Goal: Task Accomplishment & Management: Use online tool/utility

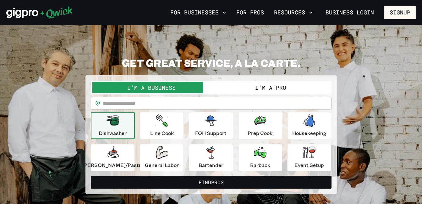
click at [266, 87] on button "I'm a Pro" at bounding box center [270, 87] width 119 height 11
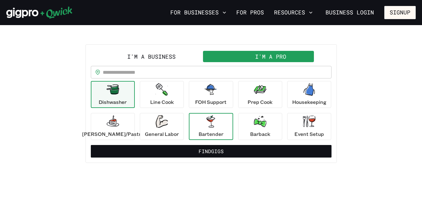
scroll to position [31, 0]
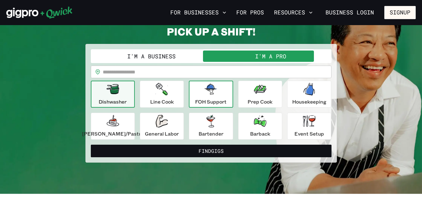
click at [214, 92] on icon "button" at bounding box center [210, 89] width 13 height 11
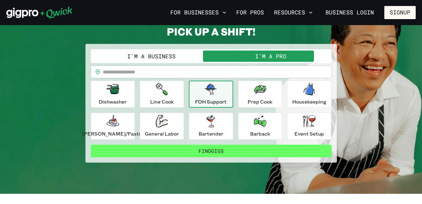
click at [216, 148] on button "Find Gigs" at bounding box center [211, 151] width 241 height 13
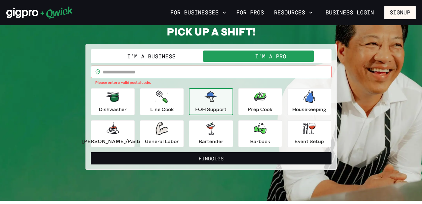
click at [144, 72] on input "text" at bounding box center [217, 72] width 229 height 13
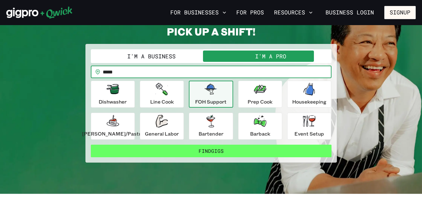
type input "*****"
click at [198, 148] on button "Find Gigs" at bounding box center [211, 151] width 241 height 13
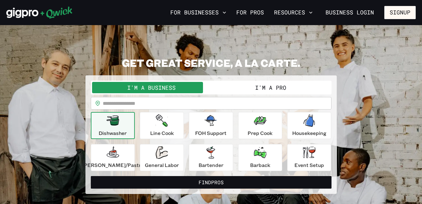
scroll to position [31, 0]
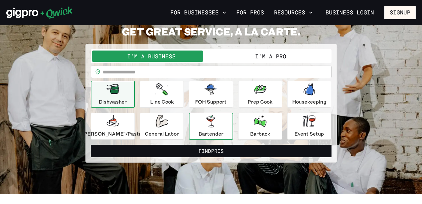
click at [217, 125] on icon "button" at bounding box center [210, 121] width 13 height 13
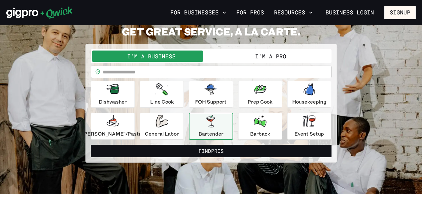
click at [263, 57] on button "I'm a Pro" at bounding box center [270, 56] width 119 height 11
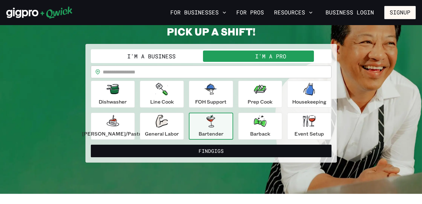
click at [142, 71] on input "text" at bounding box center [217, 72] width 229 height 13
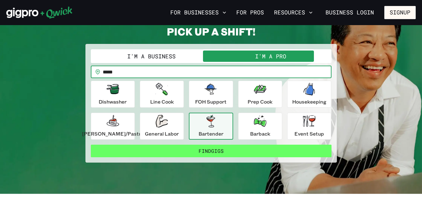
type input "*****"
click at [212, 148] on button "Find Gigs" at bounding box center [211, 151] width 241 height 13
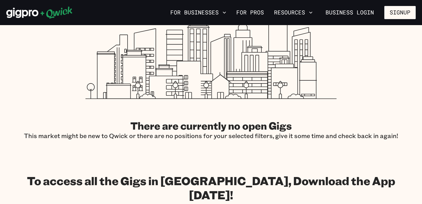
scroll to position [188, 0]
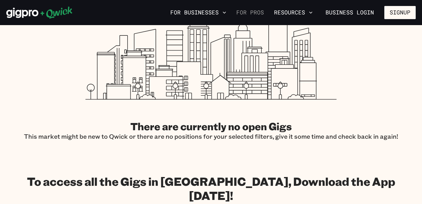
click at [253, 13] on link "For Pros" at bounding box center [250, 12] width 33 height 11
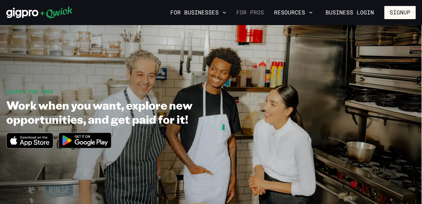
click at [251, 12] on link "For Pros" at bounding box center [250, 12] width 33 height 11
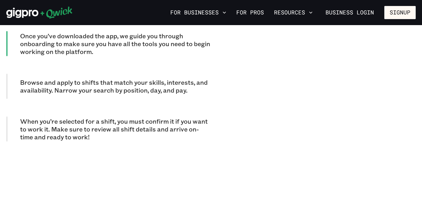
scroll to position [628, 0]
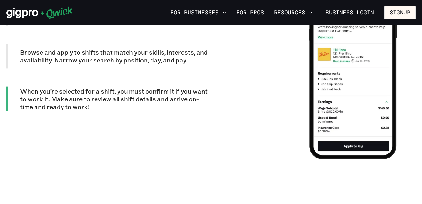
click at [255, 6] on div "For Businesses For Pros Resources Business Login Signup" at bounding box center [211, 12] width 422 height 25
click at [253, 11] on link "For Pros" at bounding box center [250, 12] width 33 height 11
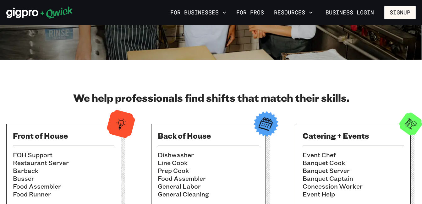
scroll to position [0, 0]
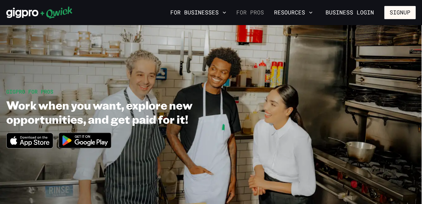
click at [260, 15] on link "For Pros" at bounding box center [250, 12] width 33 height 11
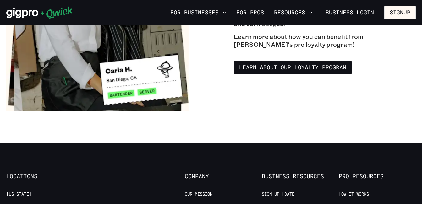
scroll to position [1162, 0]
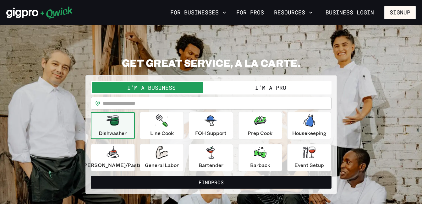
scroll to position [31, 0]
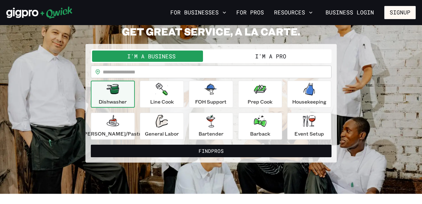
click at [135, 73] on input "text" at bounding box center [217, 72] width 229 height 13
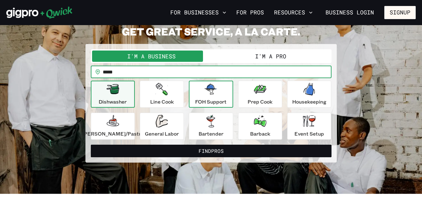
type input "*****"
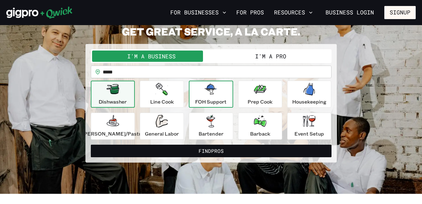
click at [215, 97] on div "FOH Support" at bounding box center [210, 94] width 31 height 23
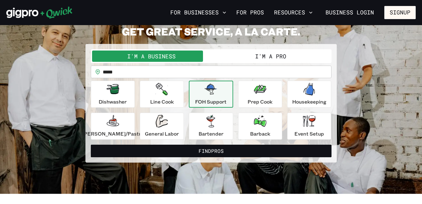
click at [271, 56] on button "I'm a Pro" at bounding box center [270, 56] width 119 height 11
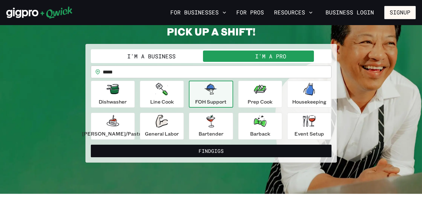
click at [211, 96] on div "FOH Support" at bounding box center [210, 94] width 31 height 23
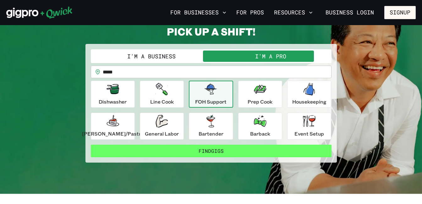
click at [213, 151] on button "Find Gigs" at bounding box center [211, 151] width 241 height 13
